Goal: Book appointment/travel/reservation

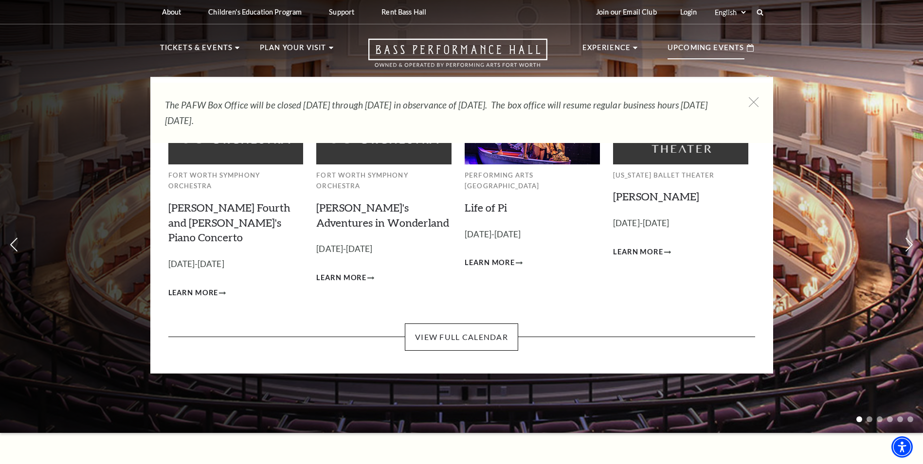
click at [715, 50] on p "Upcoming Events" at bounding box center [706, 51] width 77 height 18
click at [487, 257] on span "Learn More" at bounding box center [490, 263] width 50 height 12
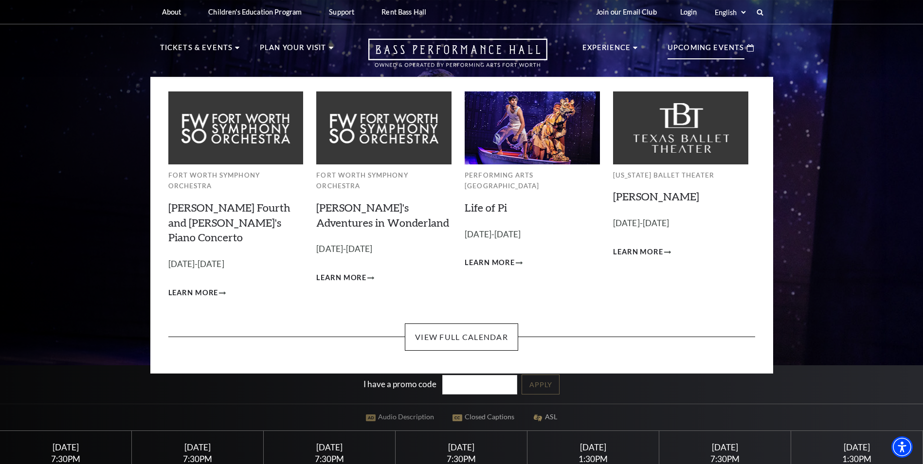
click at [753, 55] on div "Upcoming Events" at bounding box center [711, 48] width 106 height 28
click at [488, 324] on link "View Full Calendar" at bounding box center [461, 337] width 113 height 27
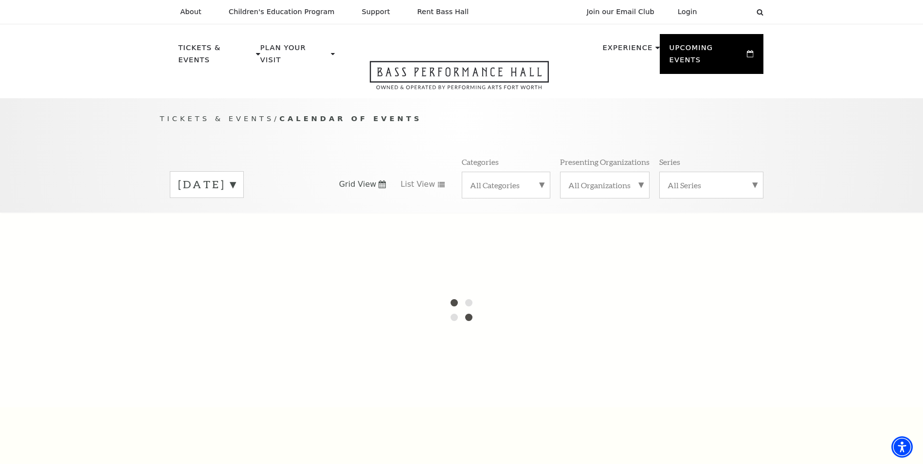
click at [236, 177] on label "[DATE]" at bounding box center [206, 184] width 57 height 15
click at [236, 195] on label "[DATE]" at bounding box center [206, 205] width 57 height 21
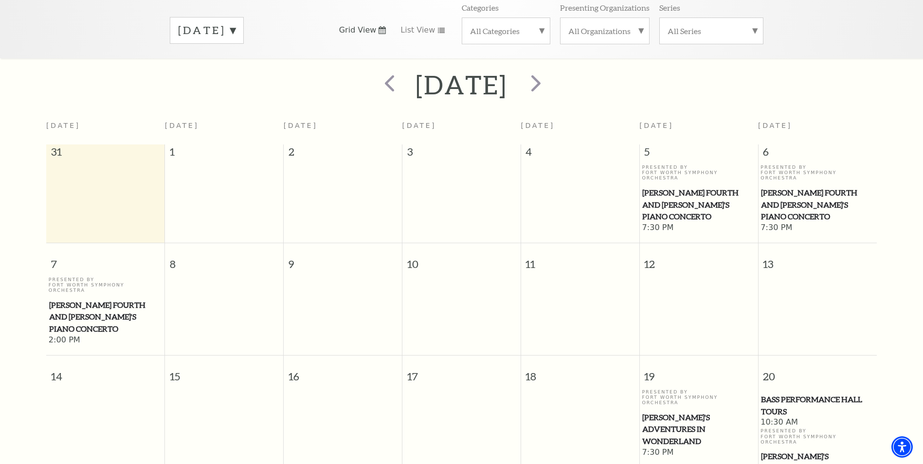
scroll to position [183, 0]
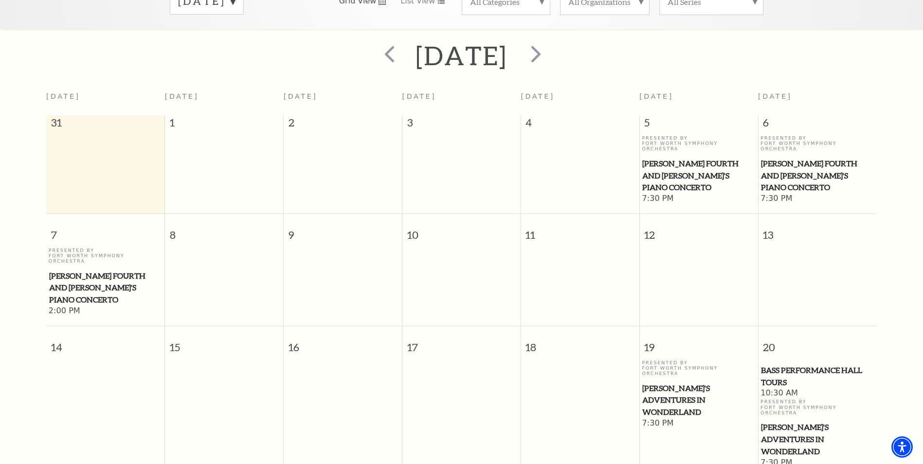
click at [793, 158] on span "[PERSON_NAME] Fourth and [PERSON_NAME]'s Piano Concerto" at bounding box center [817, 176] width 113 height 36
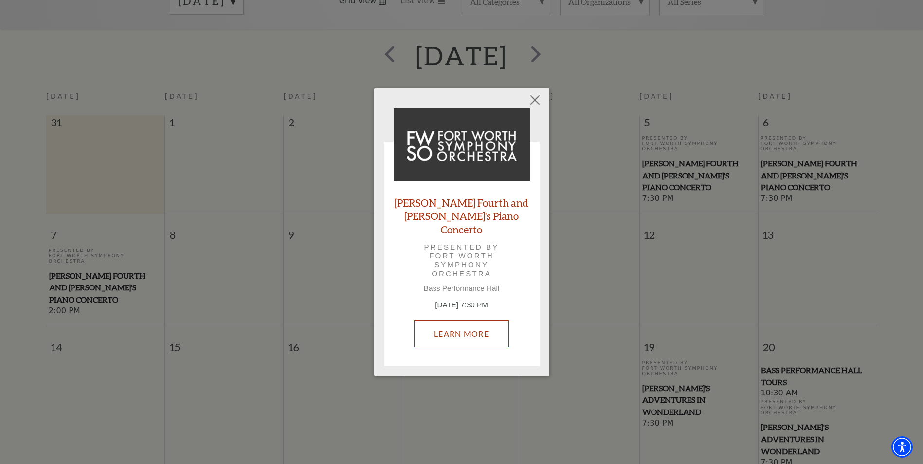
click at [452, 329] on link "Learn More" at bounding box center [461, 333] width 95 height 27
